Goal: Information Seeking & Learning: Check status

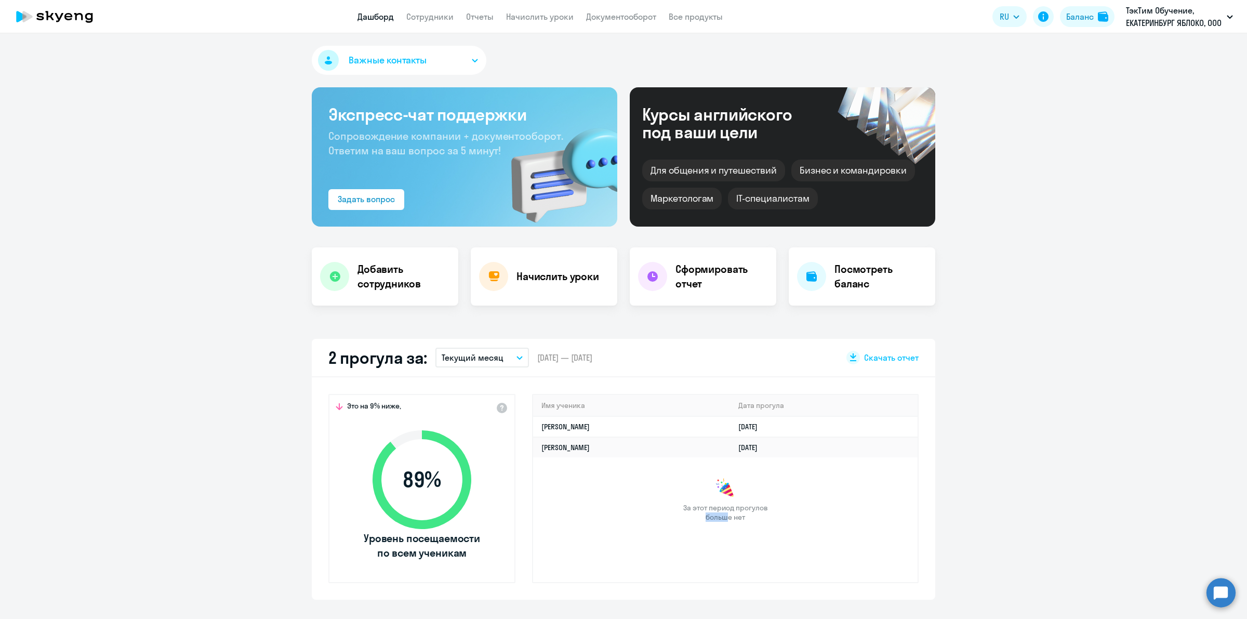
select select "30"
drag, startPoint x: 658, startPoint y: 510, endPoint x: 695, endPoint y: 502, distance: 37.7
click at [687, 499] on div "Имя ученика [PERSON_NAME] прогула [PERSON_NAME] [DATE] [PERSON_NAME] [DATE] За …" at bounding box center [725, 488] width 387 height 189
click at [754, 516] on span "За этот период прогулов больше нет" at bounding box center [725, 512] width 87 height 19
drag, startPoint x: 764, startPoint y: 515, endPoint x: 673, endPoint y: 502, distance: 91.9
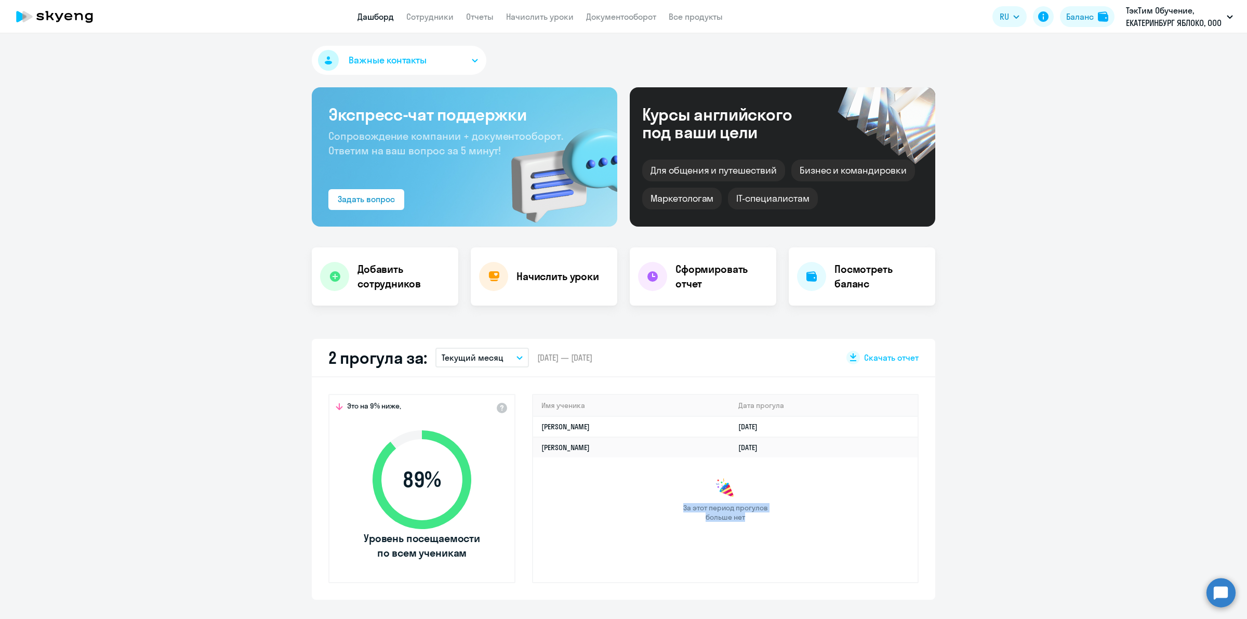
click at [673, 502] on div "За этот период прогулов больше нет" at bounding box center [725, 500] width 384 height 44
click at [715, 511] on span "За этот период прогулов больше нет" at bounding box center [725, 512] width 87 height 19
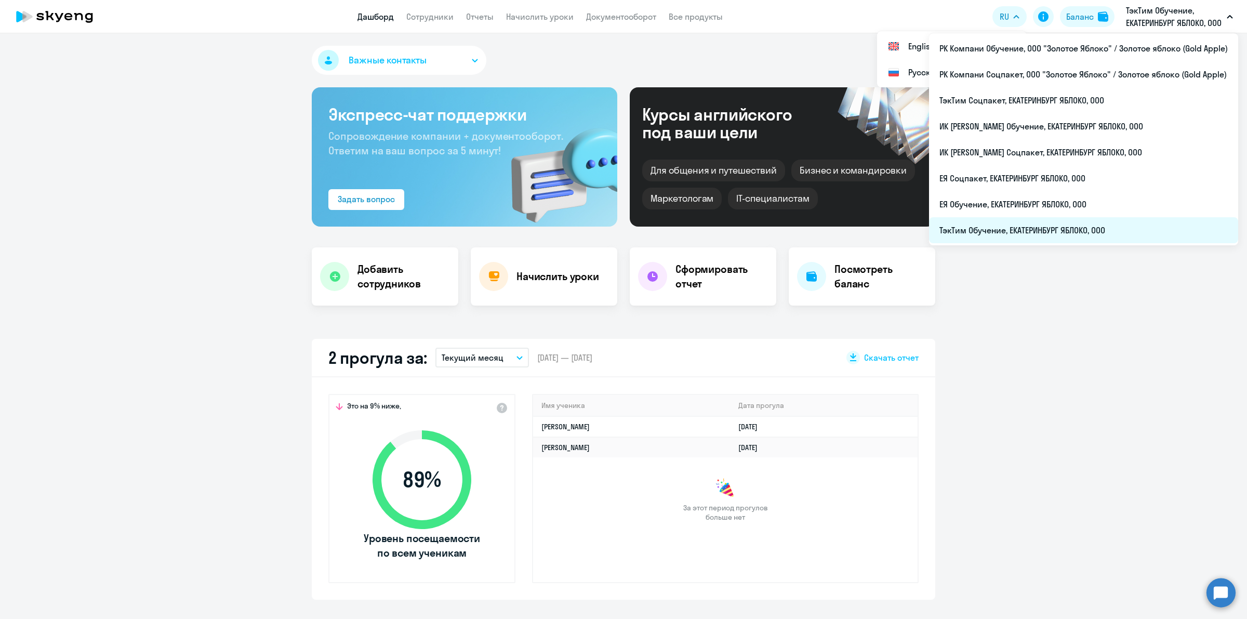
click at [1104, 230] on li "ТэкТим Обучение, ЕКАТЕРИНБУРГ ЯБЛОКО, ООО" at bounding box center [1083, 230] width 309 height 26
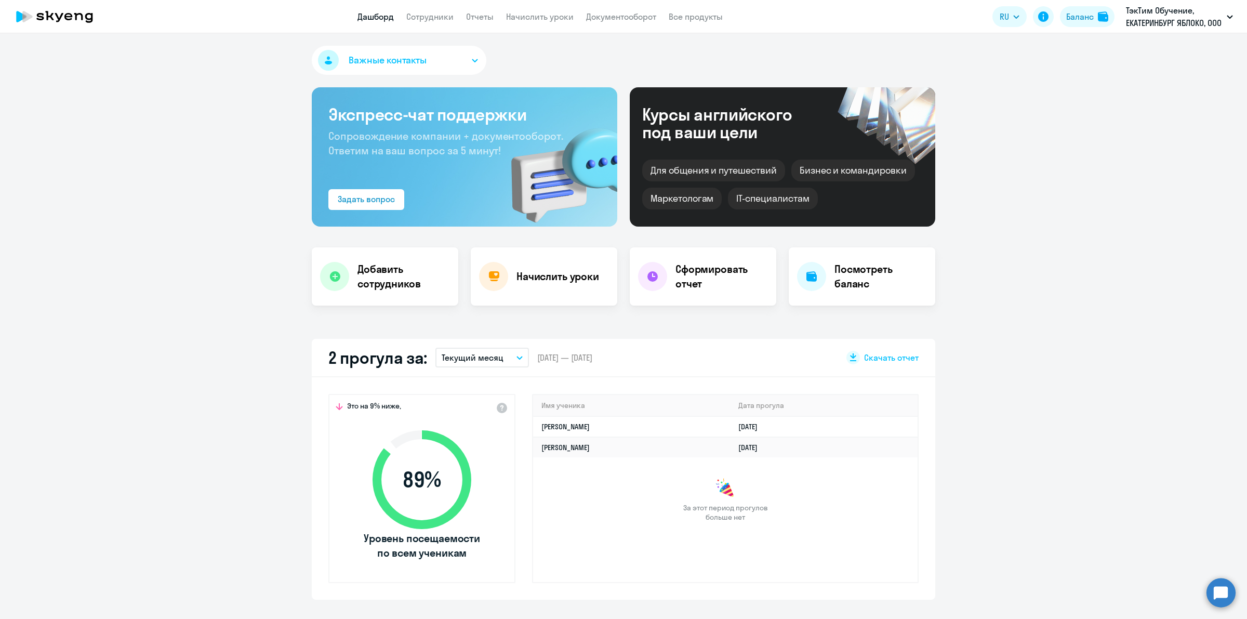
select select "30"
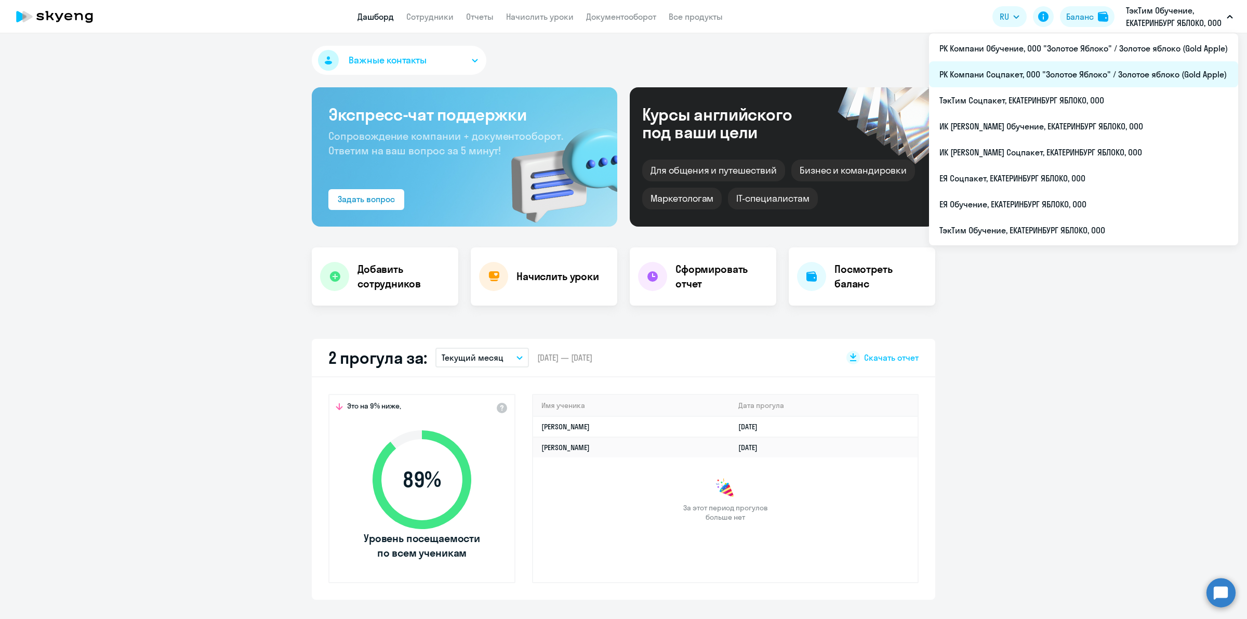
click at [1096, 65] on li "РК Компани Соцпакет, ООО "Золотое Яблоко" / Золотое яблоко (Gold Apple)" at bounding box center [1083, 74] width 309 height 26
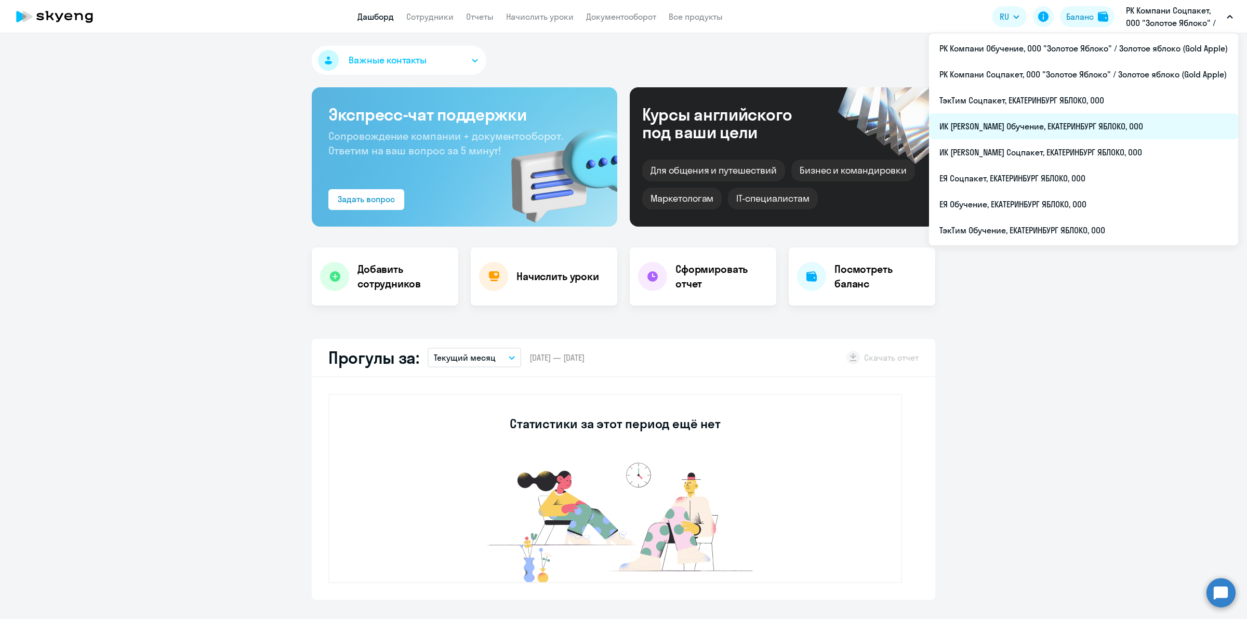
select select "30"
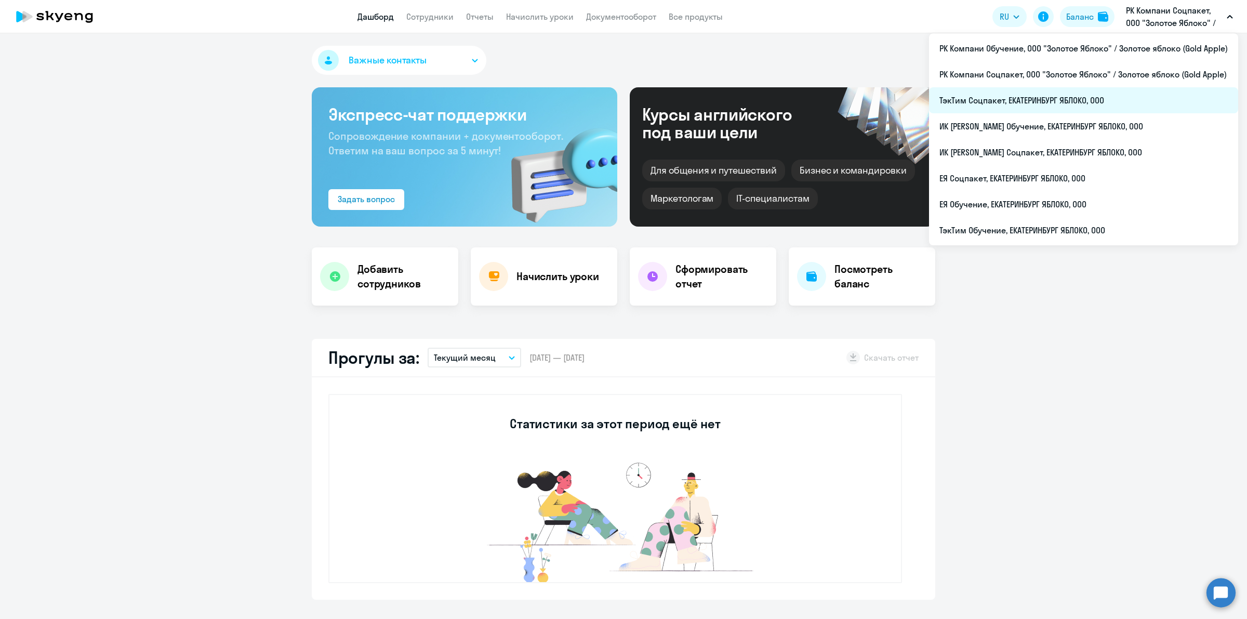
click at [1074, 103] on li "ТэкТим Соцпакет, ЕКАТЕРИНБУРГ ЯБЛОКО, ООО" at bounding box center [1083, 100] width 309 height 26
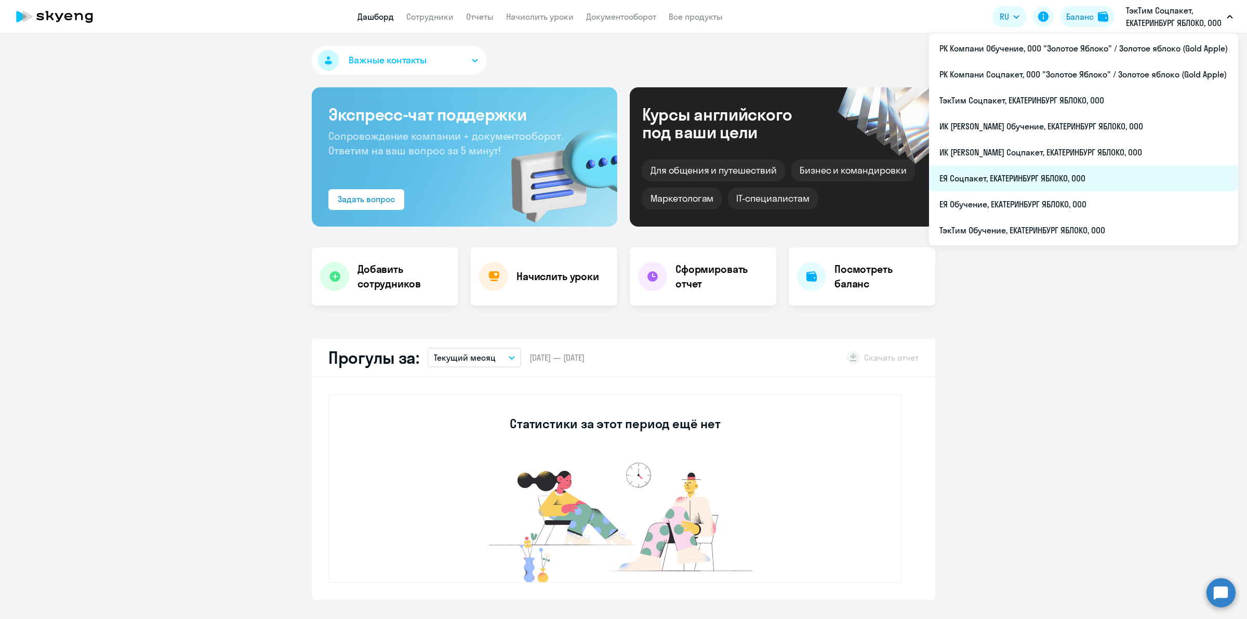
select select "30"
click at [1106, 174] on li "ЕЯ Соцпакет, ЕКАТЕРИНБУРГ ЯБЛОКО, ООО" at bounding box center [1083, 178] width 309 height 26
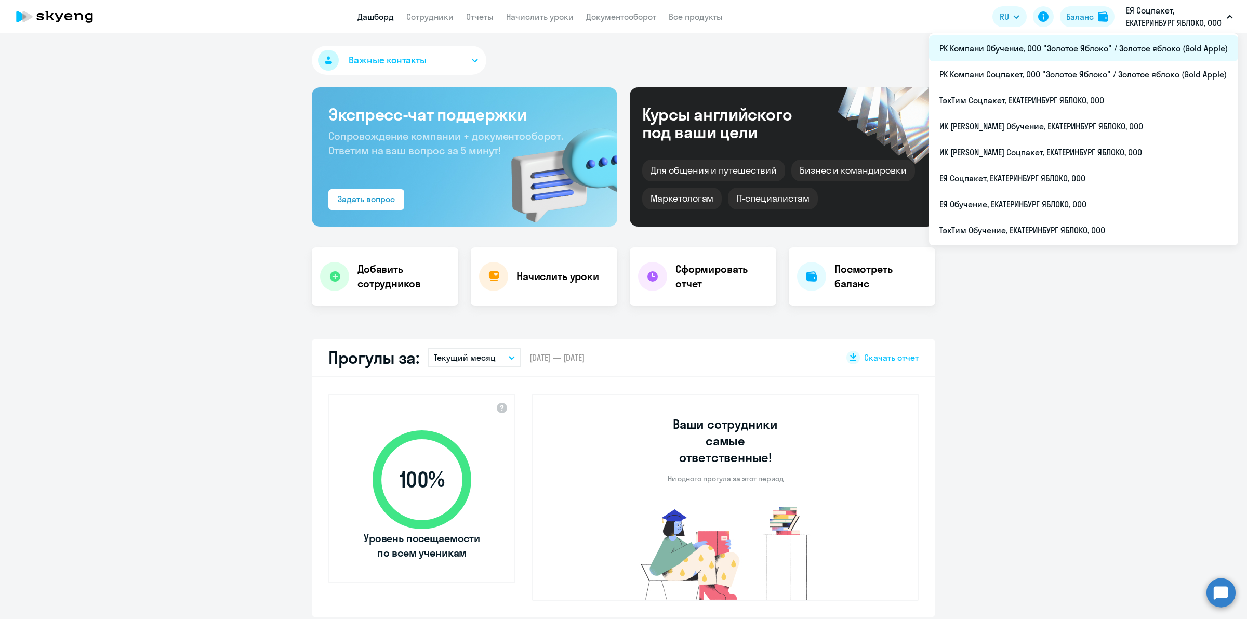
click at [1004, 53] on li "РК Компани Обучение, ООО "Золотое Яблоко" / Золотое яблоко (Gold Apple)" at bounding box center [1083, 48] width 309 height 26
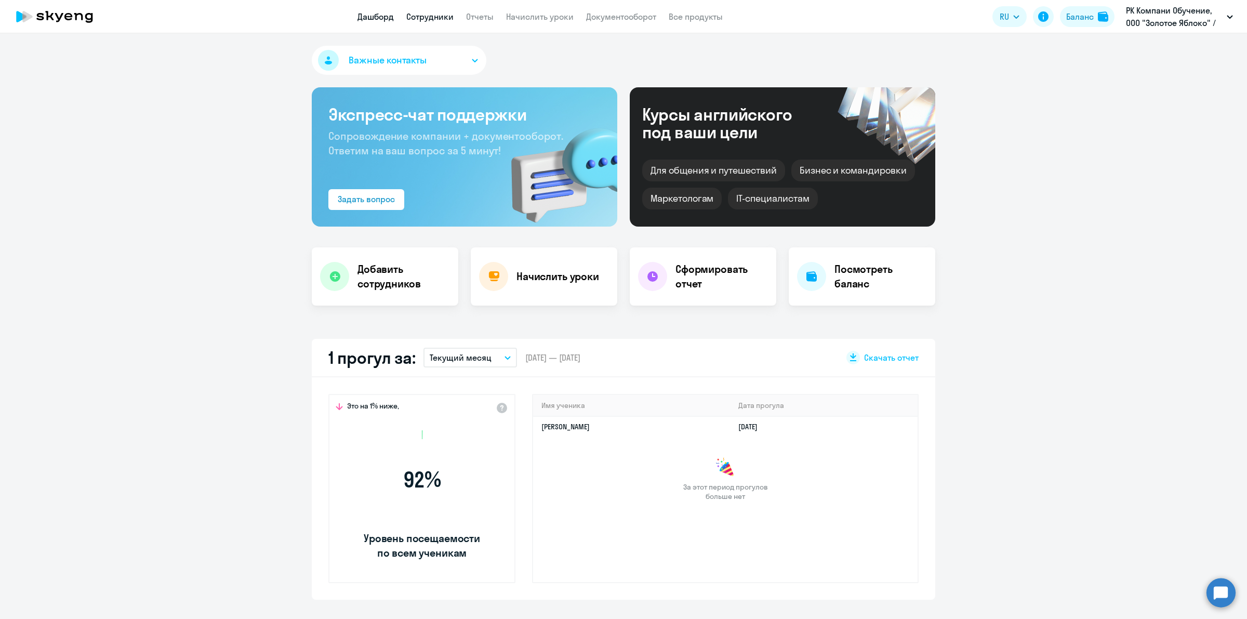
click at [425, 20] on link "Сотрудники" at bounding box center [429, 16] width 47 height 10
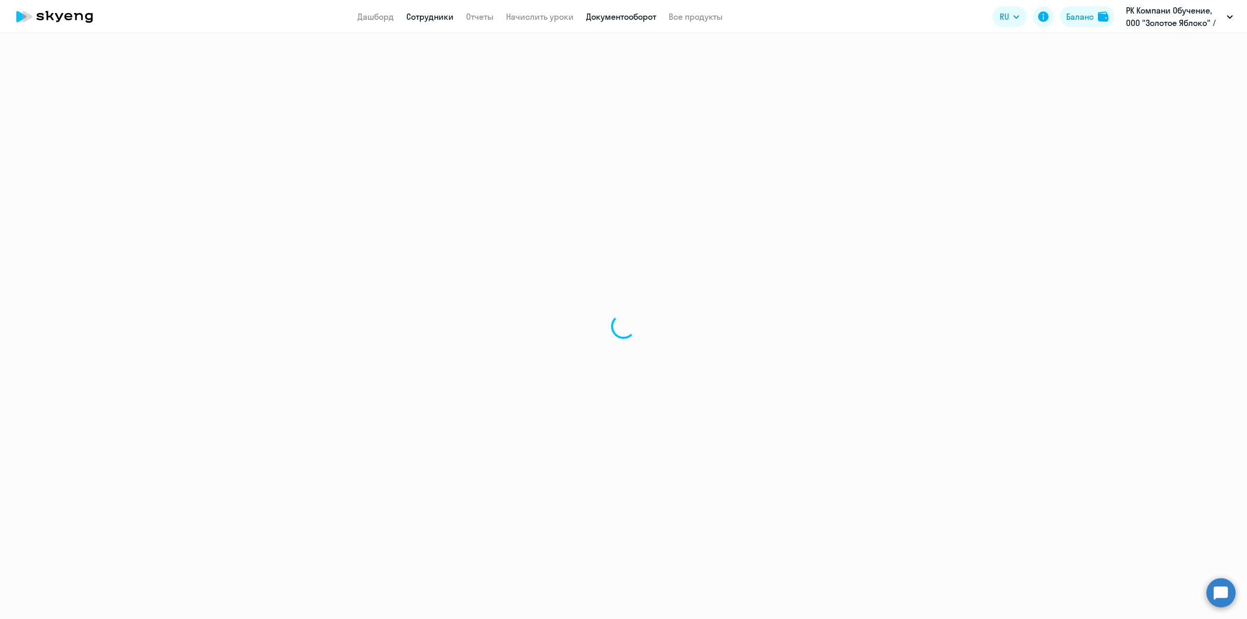
select select "30"
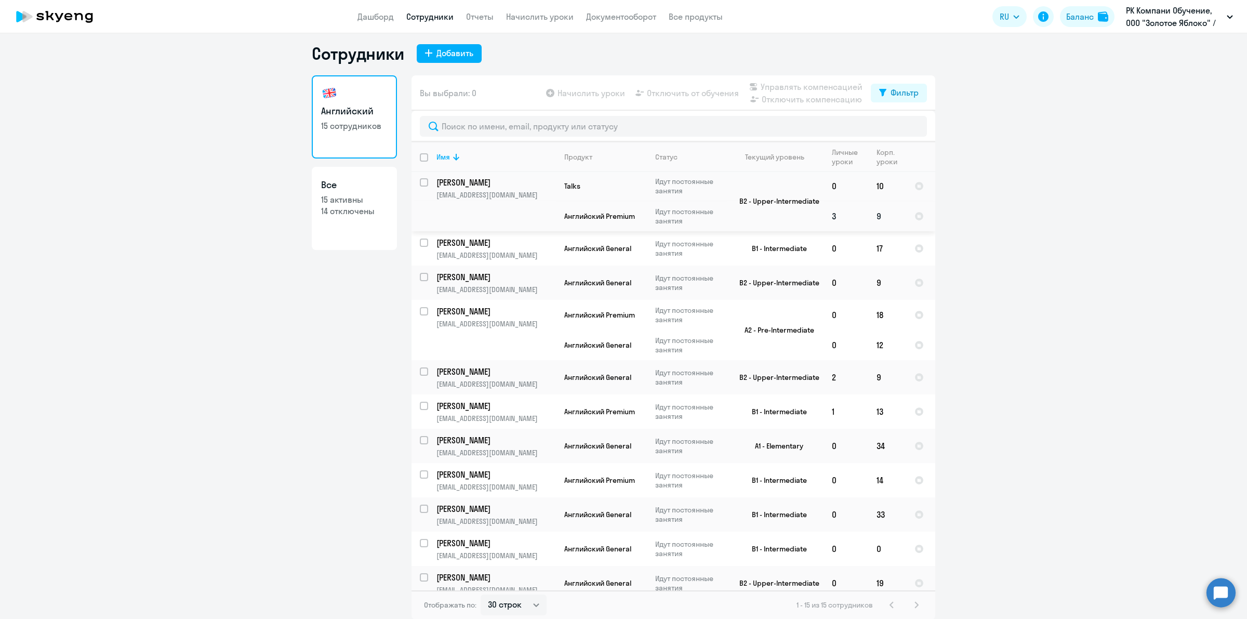
scroll to position [167, 0]
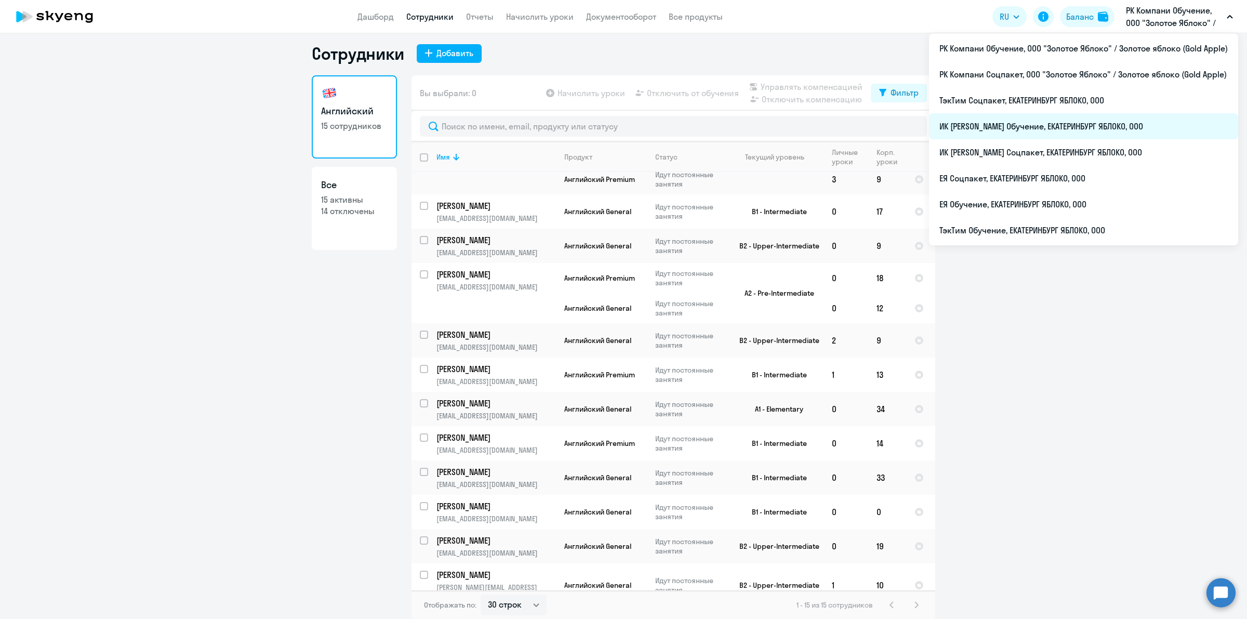
click at [1118, 130] on li "ИК [PERSON_NAME] Обучение, ЕКАТЕРИНБУРГ ЯБЛОКО, ООО" at bounding box center [1083, 126] width 309 height 26
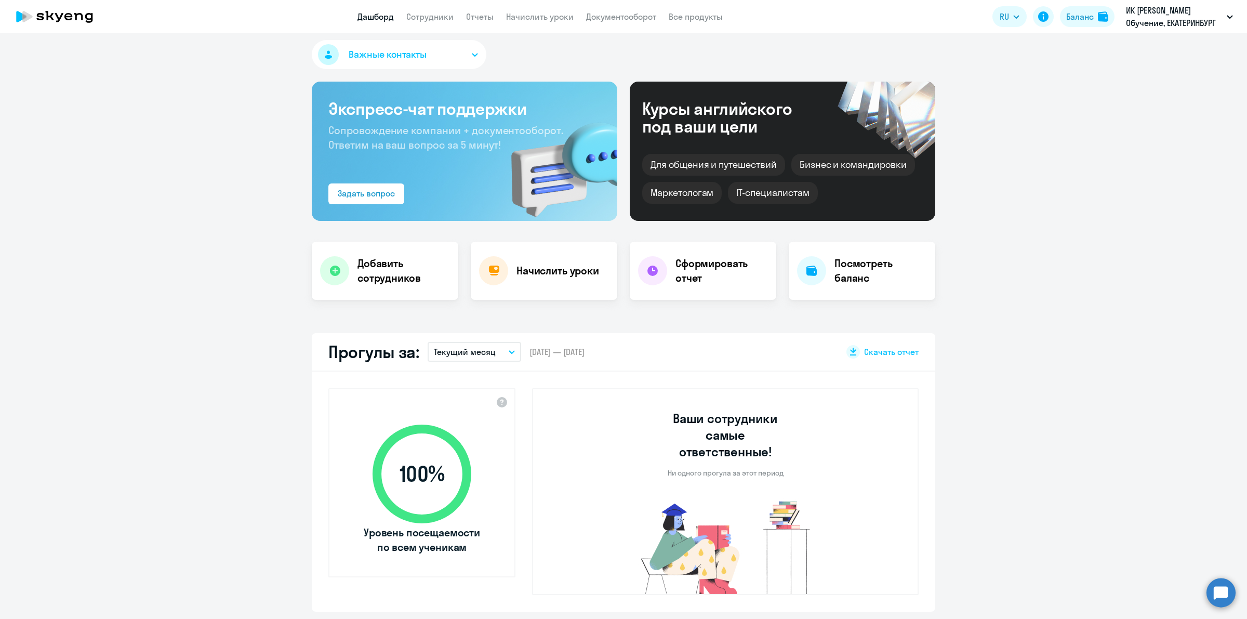
select select "30"
click at [409, 16] on link "Сотрудники" at bounding box center [429, 16] width 47 height 10
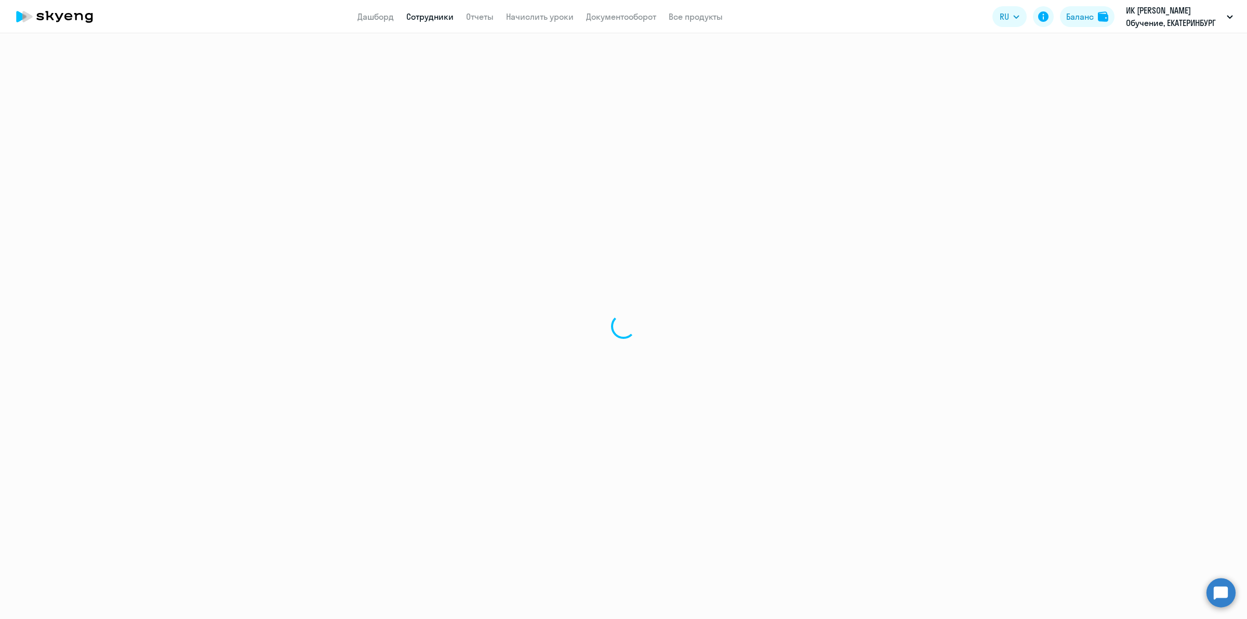
select select "30"
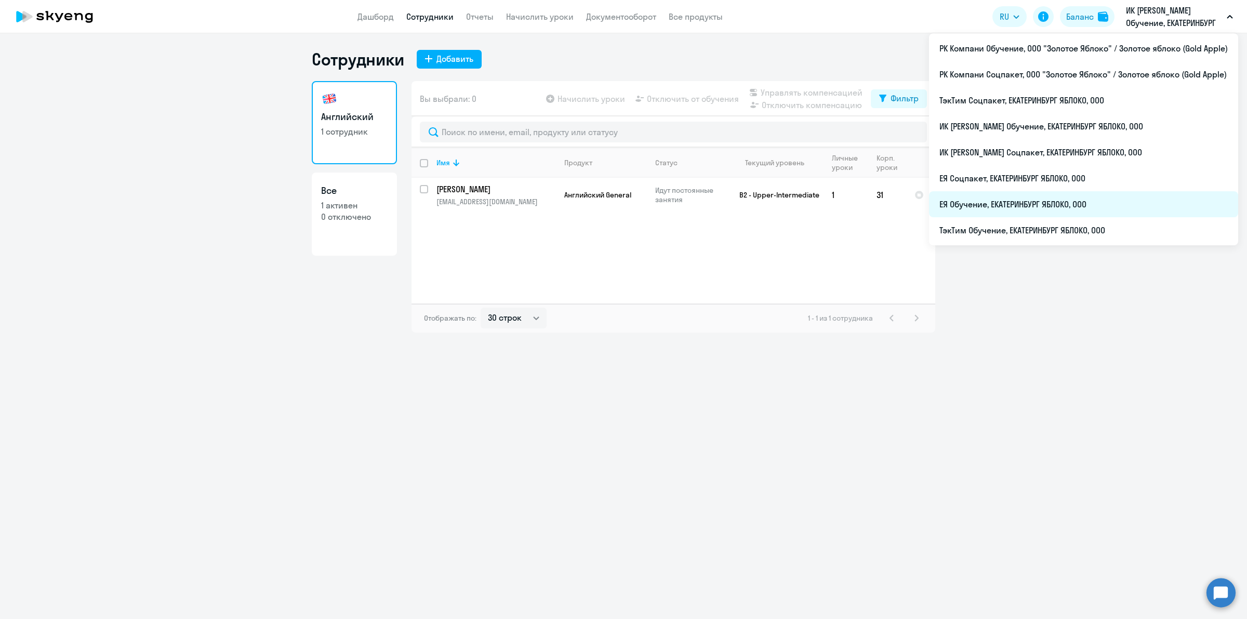
click at [1052, 195] on li "ЕЯ Обучение, ЕКАТЕРИНБУРГ ЯБЛОКО, ООО" at bounding box center [1083, 204] width 309 height 26
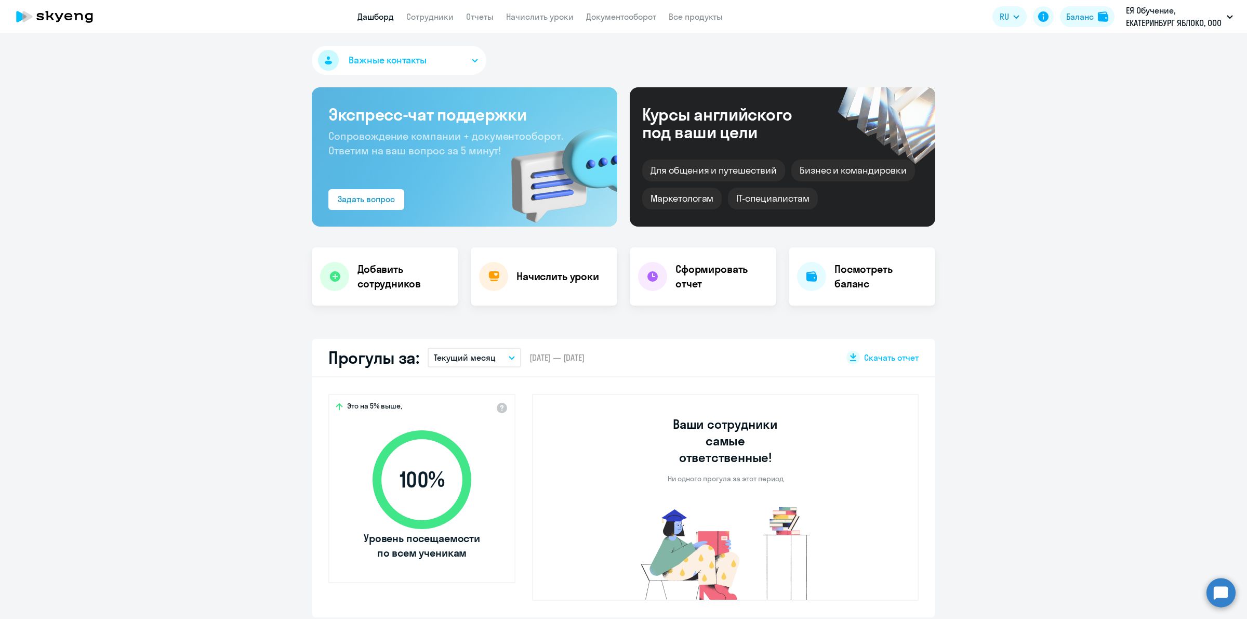
click at [403, 19] on nav "Дашборд Сотрудники Отчеты Начислить уроки Документооборот Все продукты" at bounding box center [539, 16] width 365 height 13
click at [413, 14] on link "Сотрудники" at bounding box center [429, 16] width 47 height 10
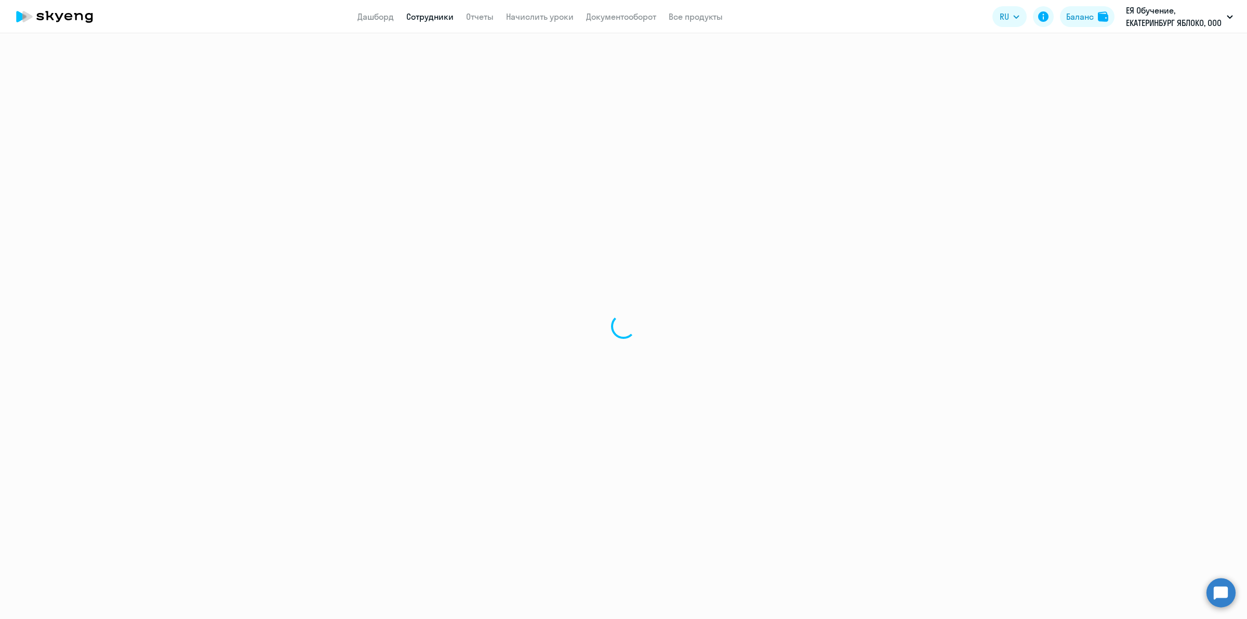
select select "30"
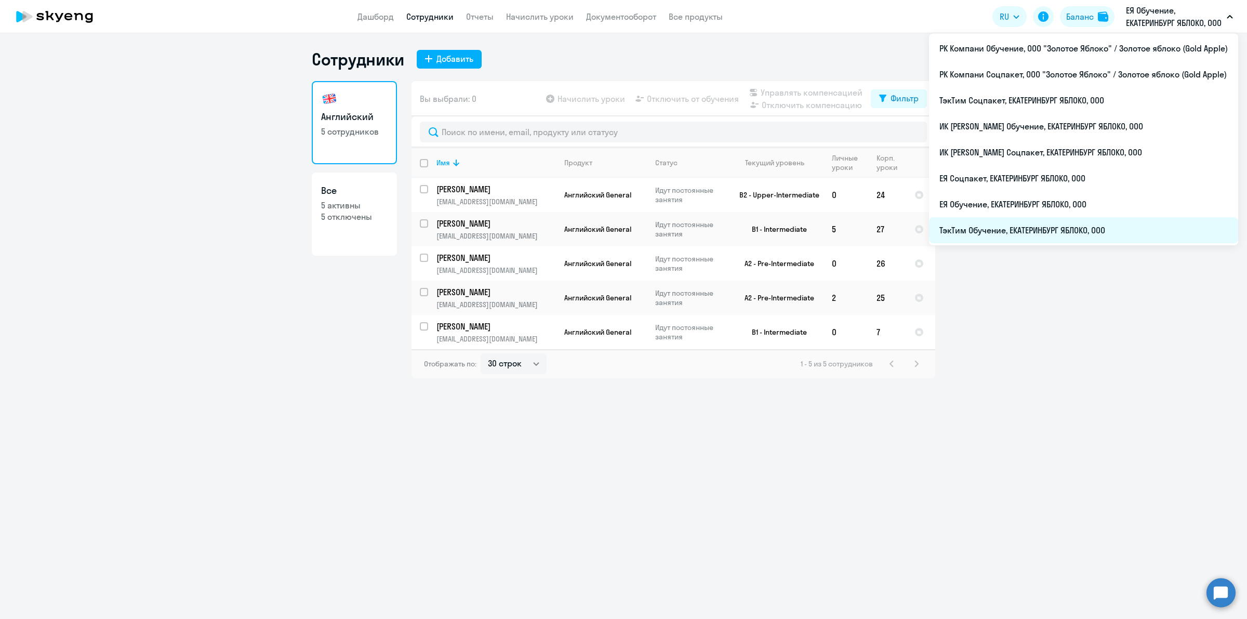
click at [1047, 221] on li "ТэкТим Обучение, ЕКАТЕРИНБУРГ ЯБЛОКО, ООО" at bounding box center [1083, 230] width 309 height 26
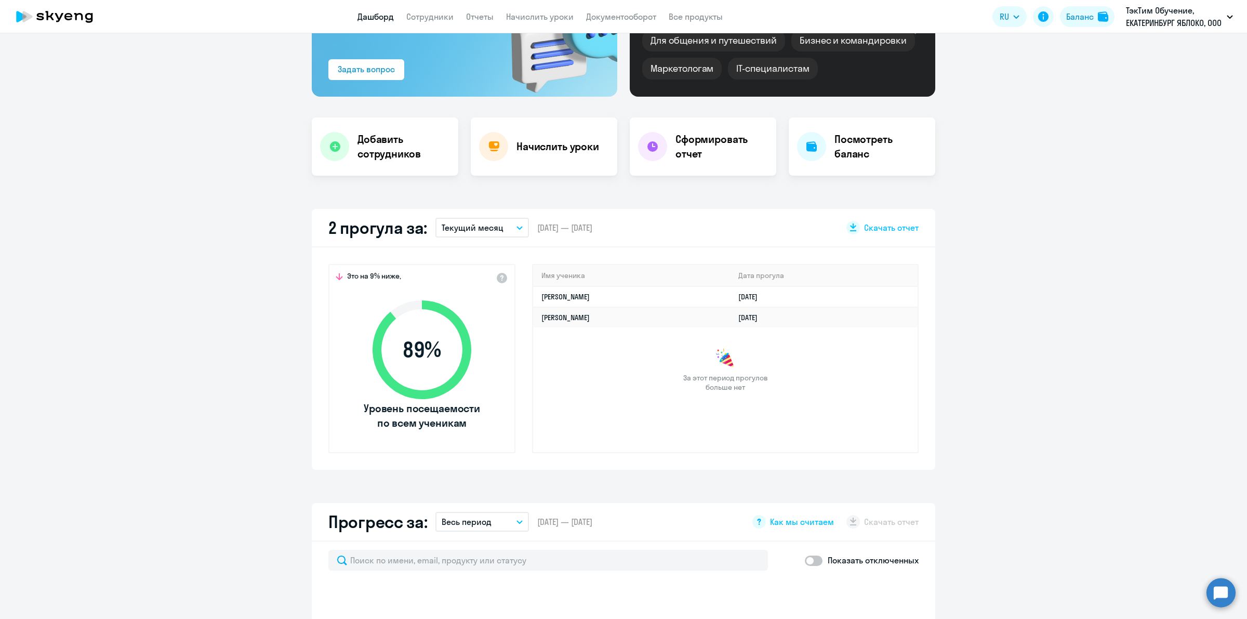
scroll to position [260, 0]
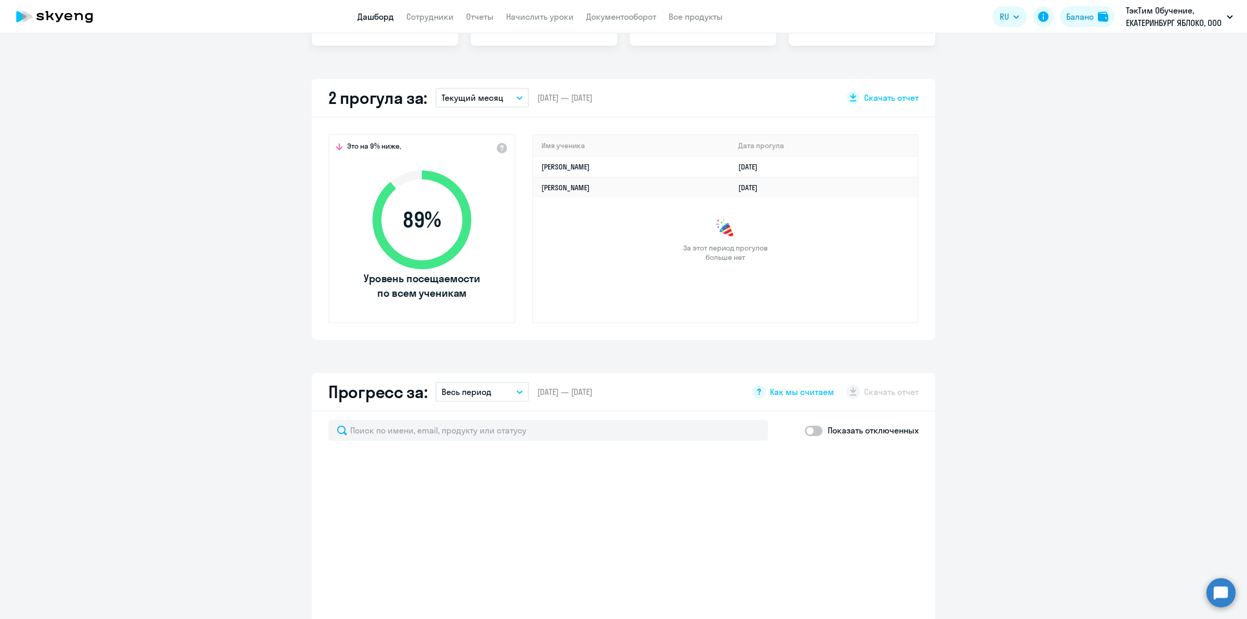
select select "30"
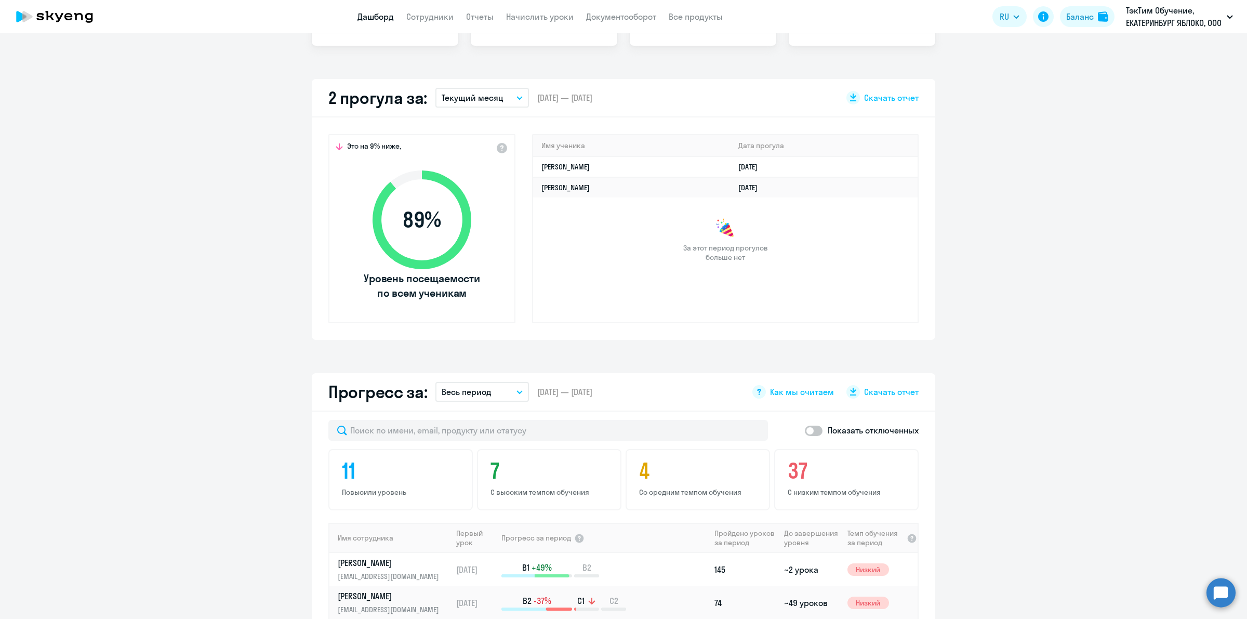
click at [514, 92] on button "Текущий месяц" at bounding box center [482, 98] width 94 height 20
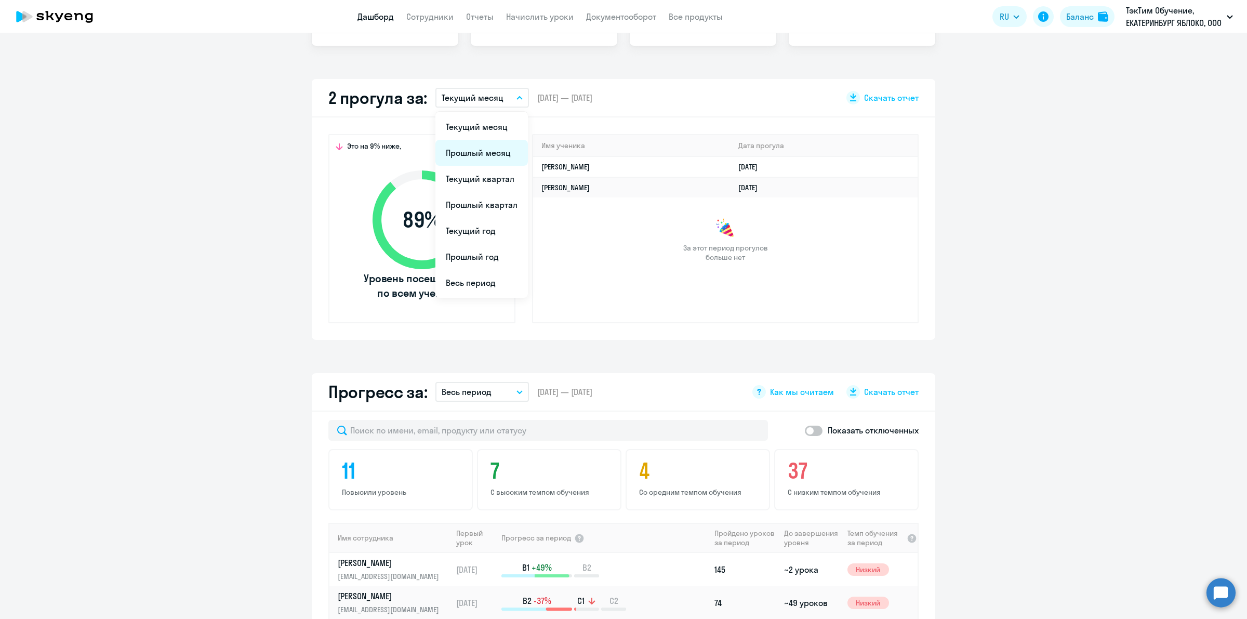
click at [487, 143] on li "Прошлый месяц" at bounding box center [481, 153] width 92 height 26
